Goal: Information Seeking & Learning: Learn about a topic

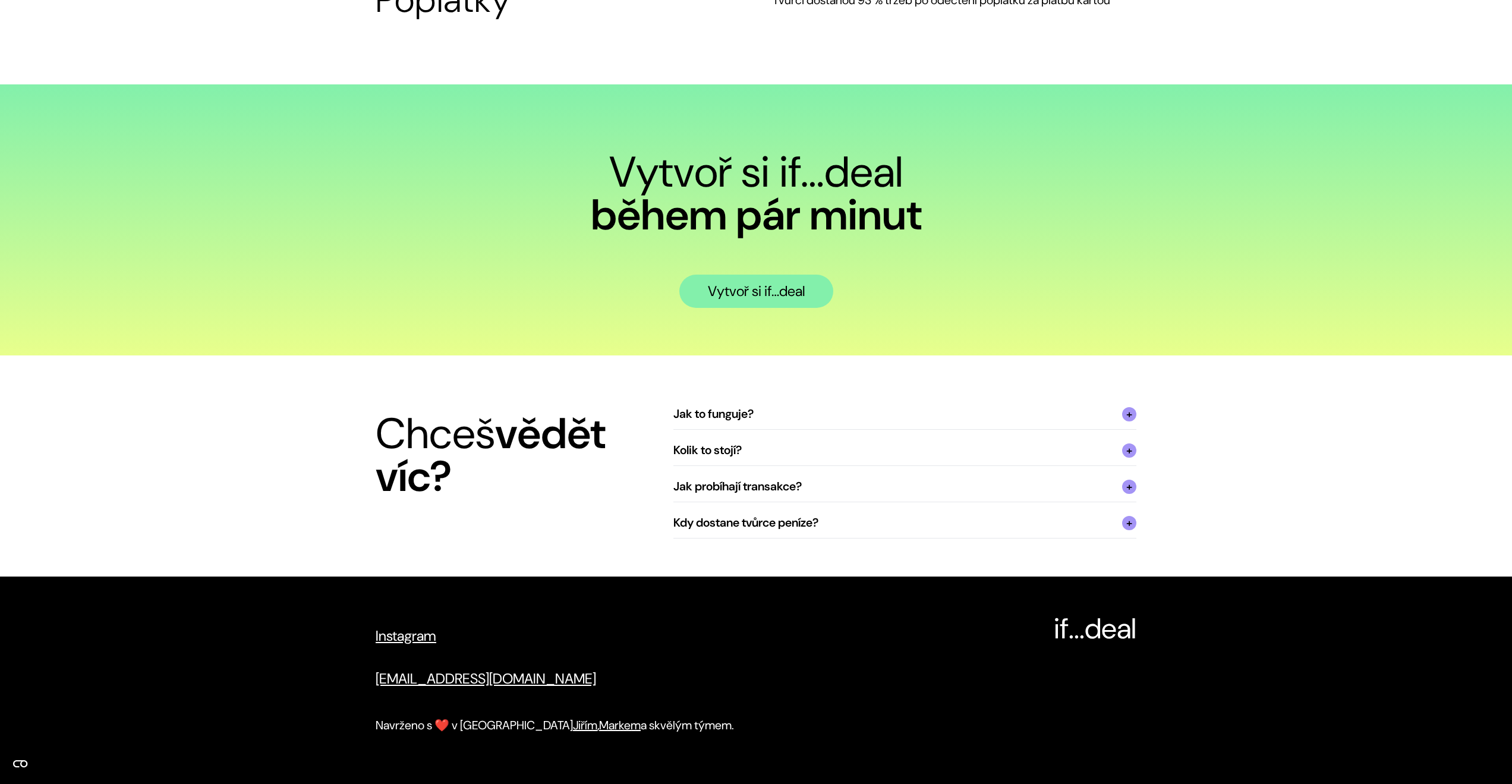
scroll to position [3888, 0]
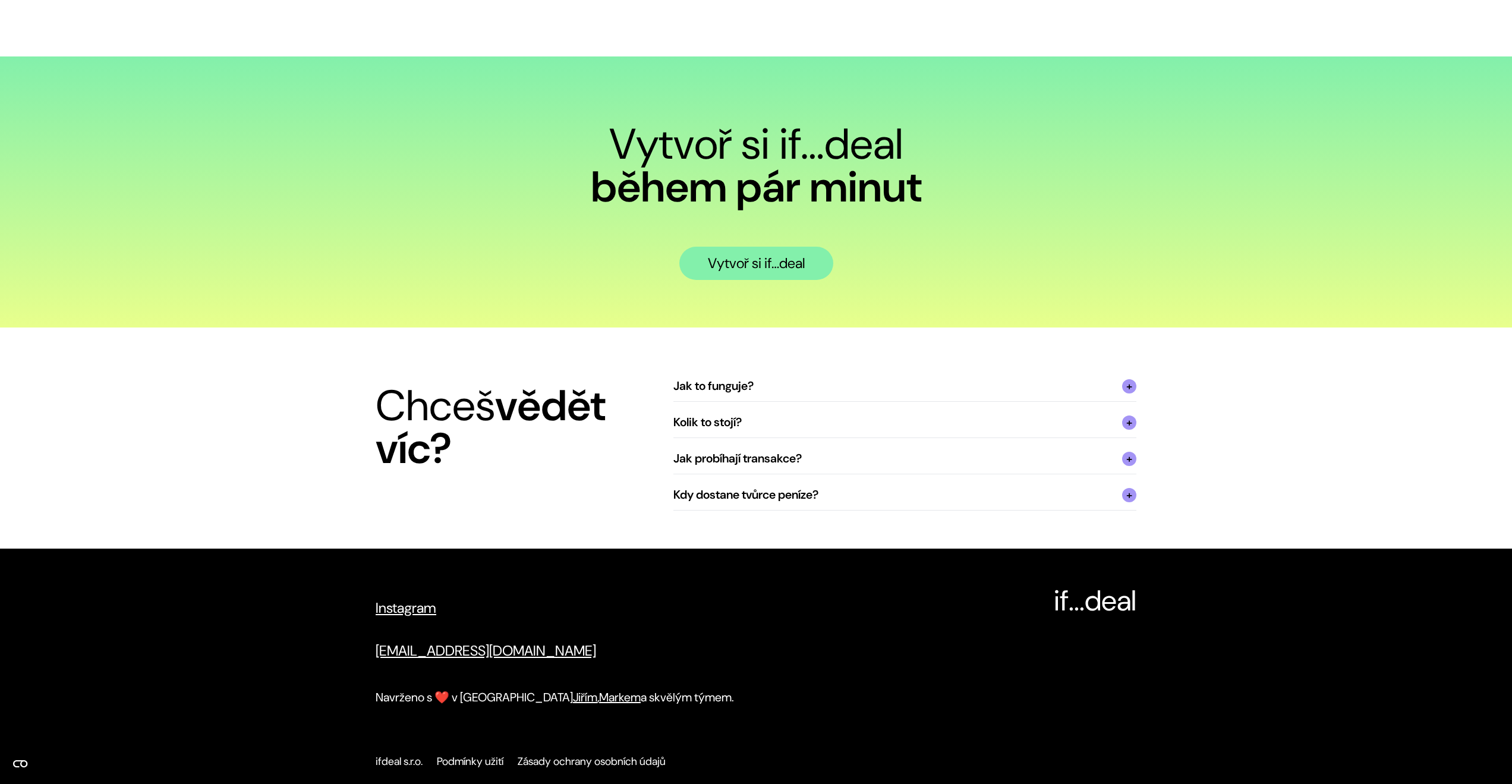
click at [797, 391] on summary "Jak to funguje?" at bounding box center [905, 389] width 463 height 24
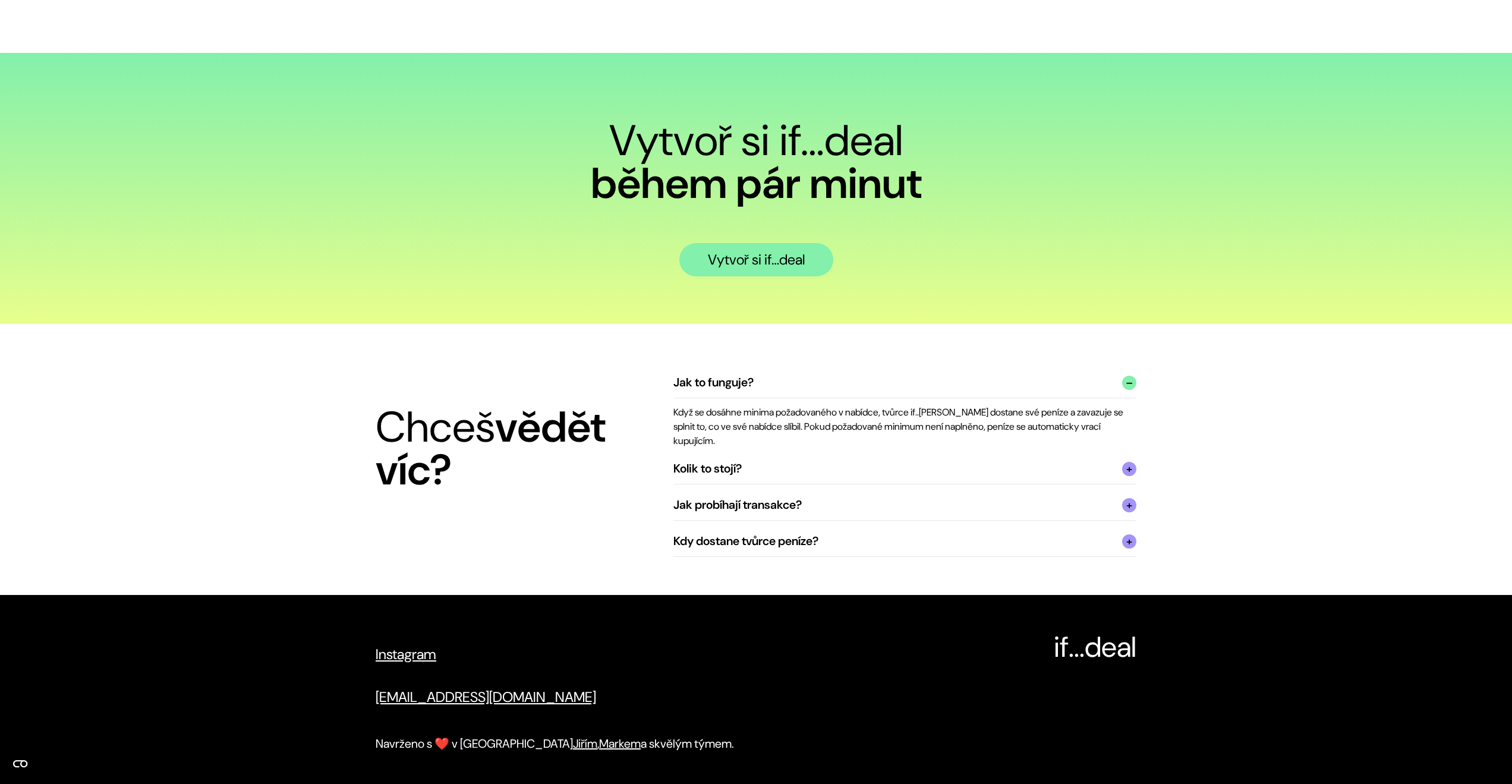
click at [797, 391] on summary "Jak to funguje?" at bounding box center [905, 386] width 463 height 24
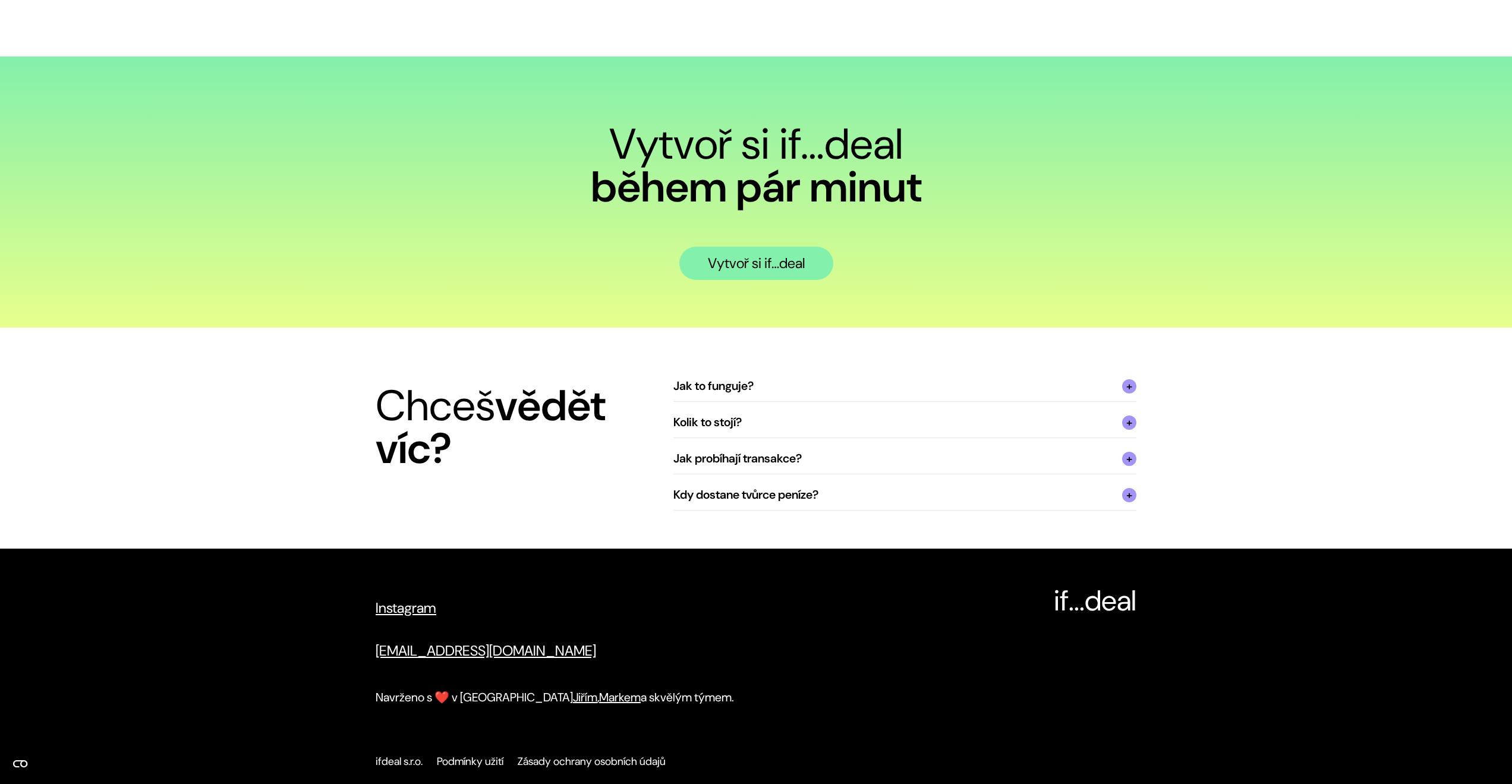
click at [787, 416] on summary "Kolik to stojí?" at bounding box center [905, 425] width 463 height 24
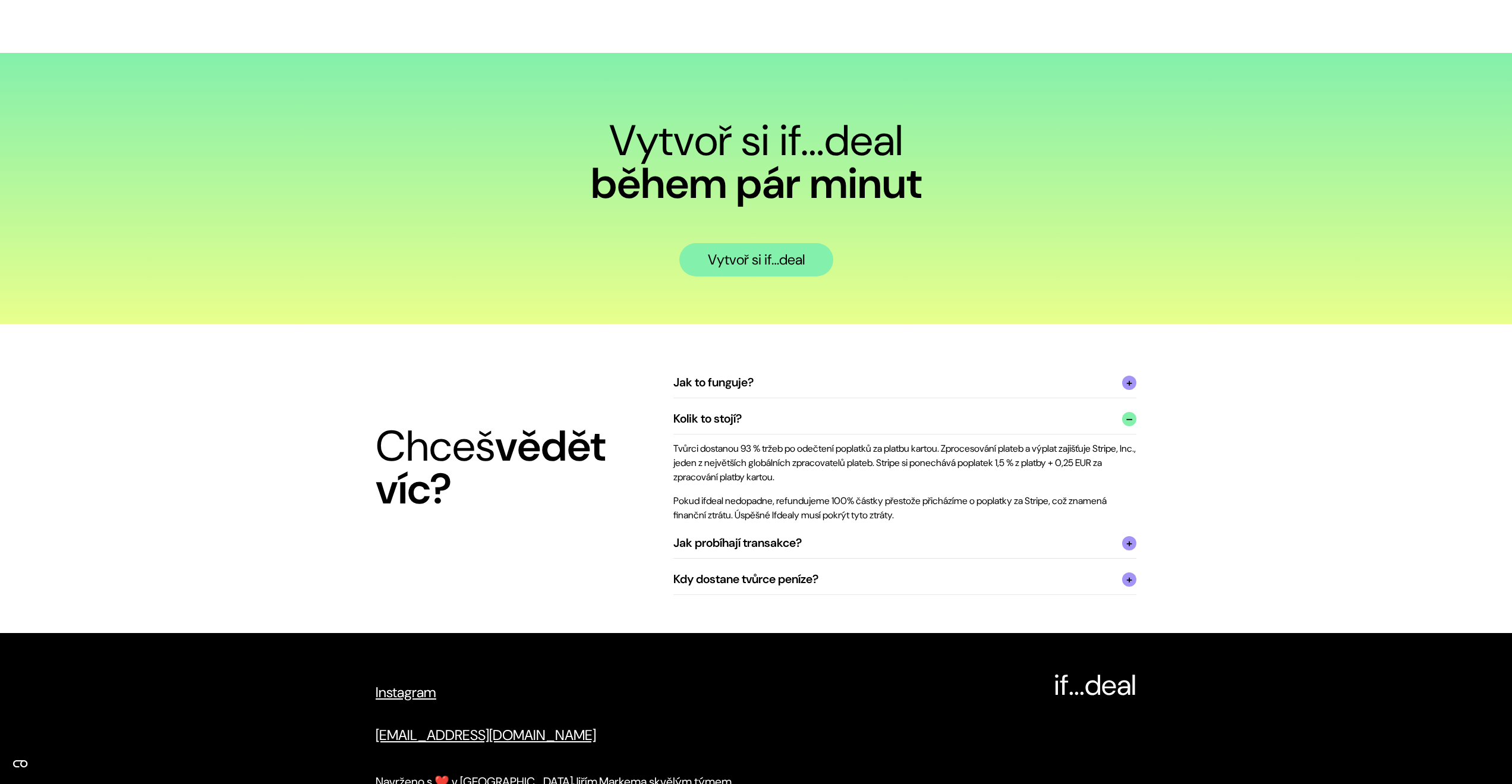
click at [787, 416] on summary "Kolik to stojí?" at bounding box center [905, 422] width 463 height 24
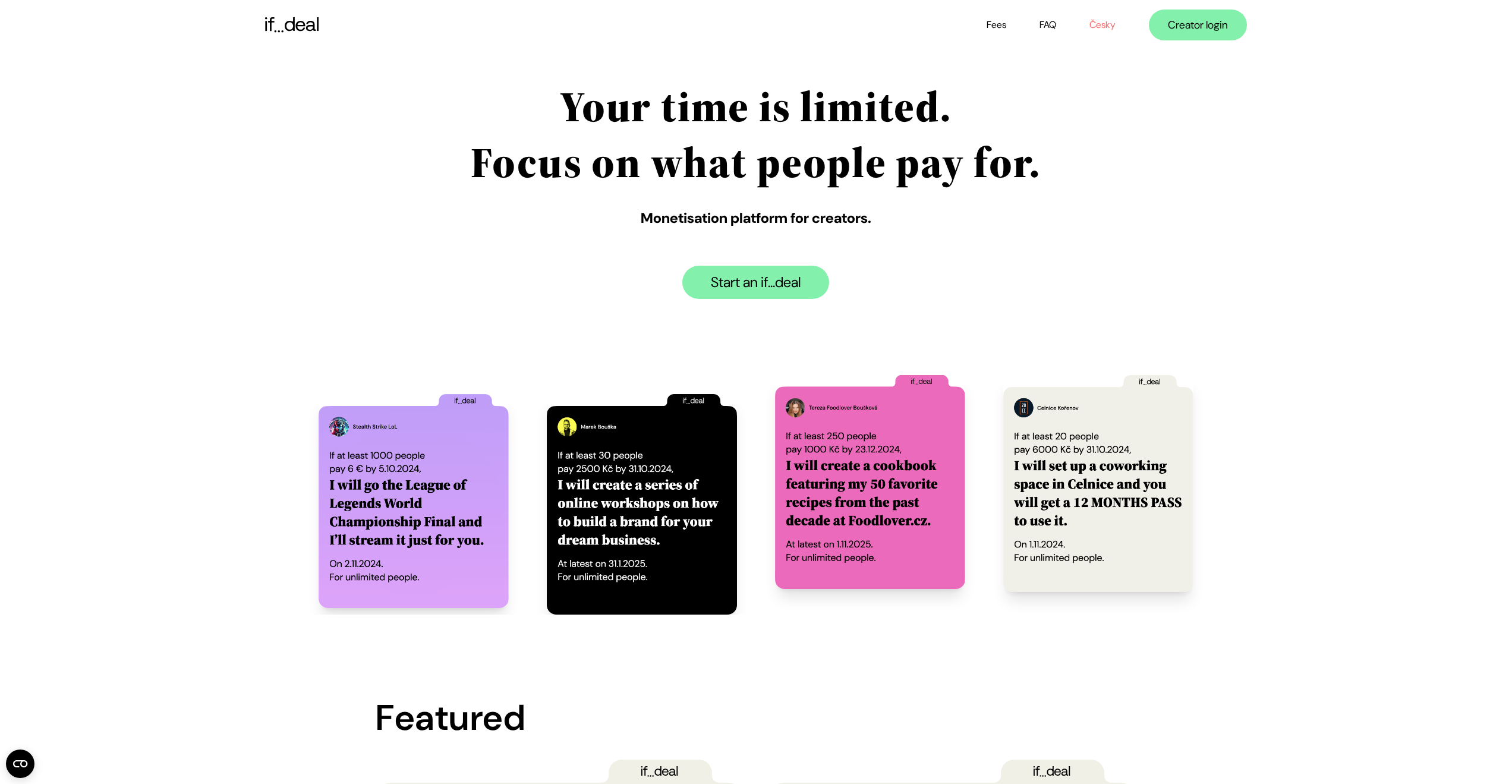
click at [1105, 24] on link "Česky" at bounding box center [1103, 25] width 26 height 12
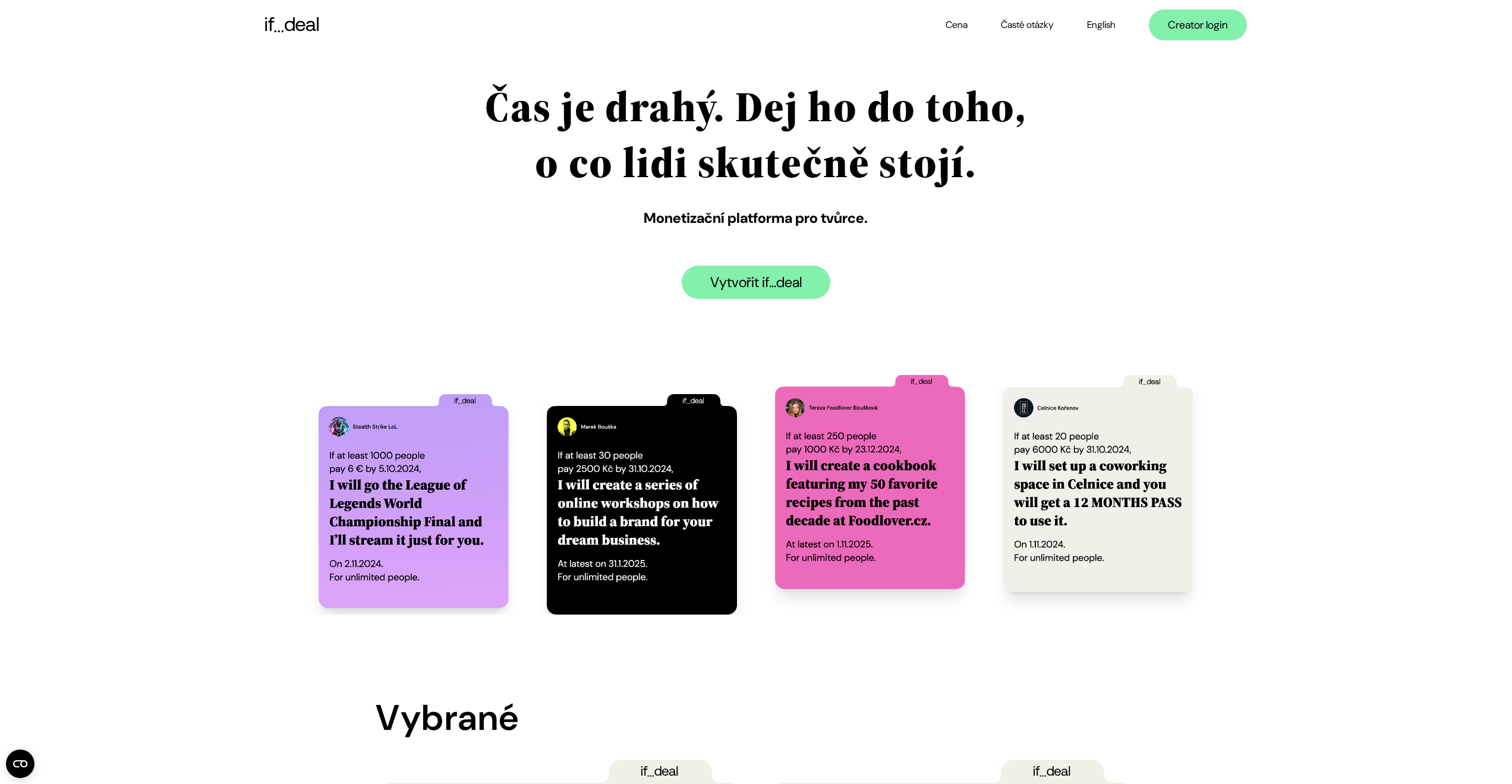
click at [565, 322] on div "Čas je drahý. Dej ho do toho, o co lidi skutečně stojí. Monetizační platforma p…" at bounding box center [756, 203] width 542 height 249
click at [352, 128] on header "Cena Časté otázky English Creator login Čas je drahý. Dej ho do toho, o co lidi…" at bounding box center [756, 169] width 1011 height 318
drag, startPoint x: 357, startPoint y: 127, endPoint x: 388, endPoint y: 174, distance: 56.3
click at [360, 129] on header "Cena Časté otázky English Creator login Čas je drahý. Dej ho do toho, o co lidi…" at bounding box center [756, 169] width 1011 height 318
